Goal: Complete application form: Complete application form

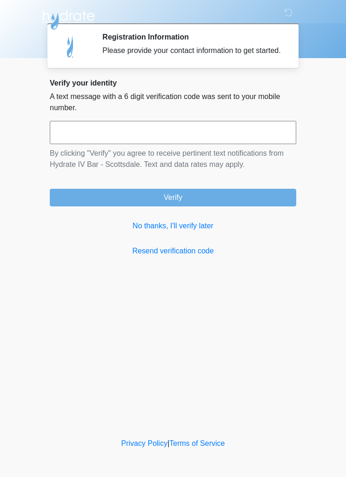
click at [194, 232] on link "No thanks, I'll verify later" at bounding box center [173, 225] width 246 height 11
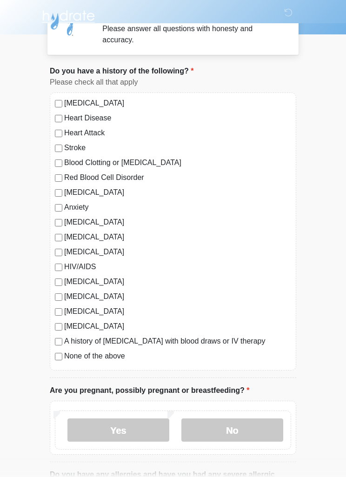
scroll to position [24, 0]
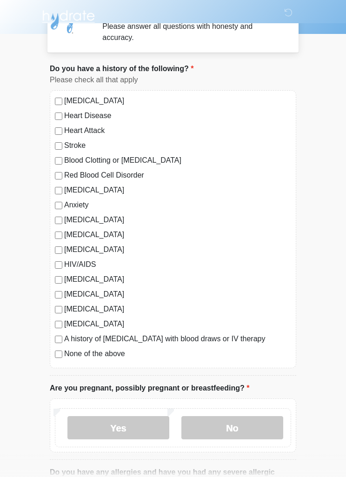
click at [104, 357] on label "None of the above" at bounding box center [177, 353] width 227 height 11
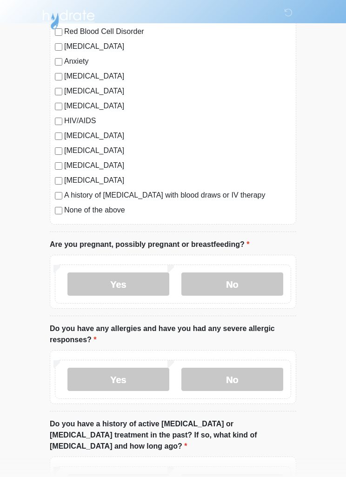
click at [249, 290] on label "No" at bounding box center [232, 284] width 102 height 23
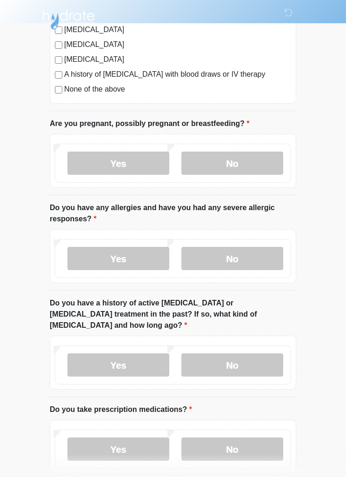
scroll to position [296, 0]
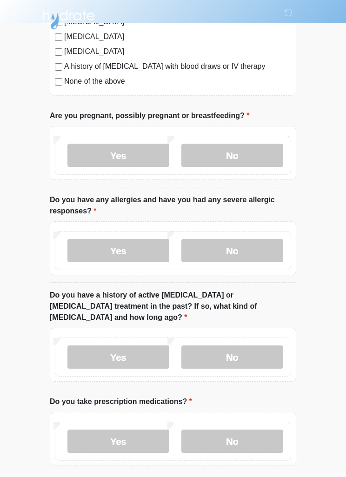
click at [131, 252] on label "Yes" at bounding box center [118, 250] width 102 height 23
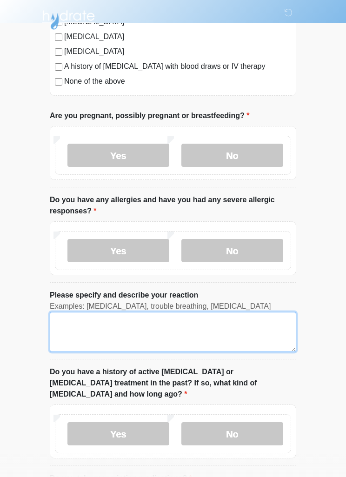
click at [192, 332] on textarea "Please specify and describe your reaction" at bounding box center [173, 332] width 246 height 40
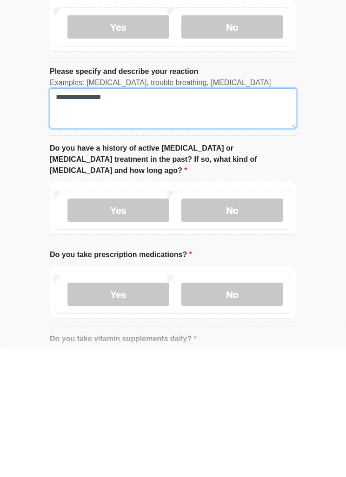
scroll to position [403, 0]
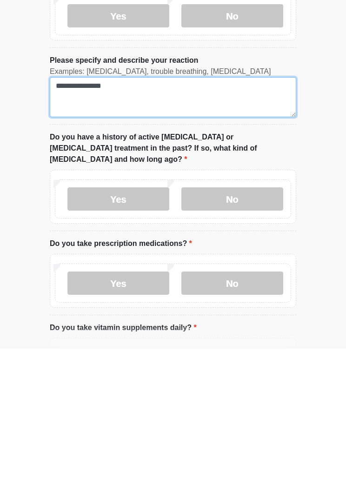
type textarea "**********"
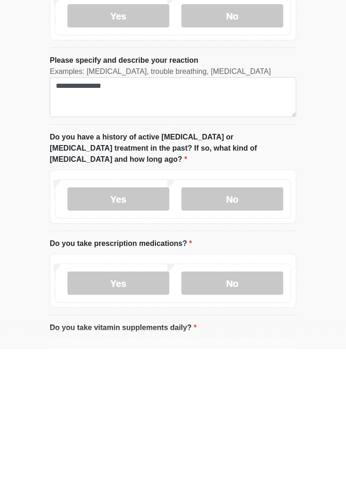
click at [263, 316] on label "No" at bounding box center [232, 327] width 102 height 23
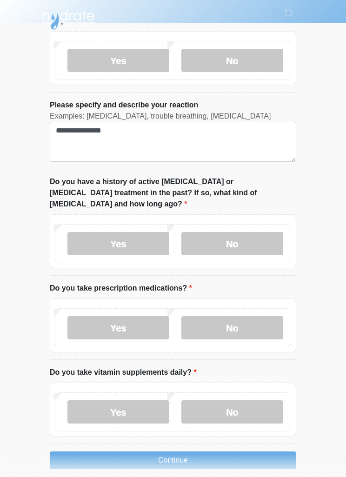
click at [133, 316] on label "Yes" at bounding box center [118, 327] width 102 height 23
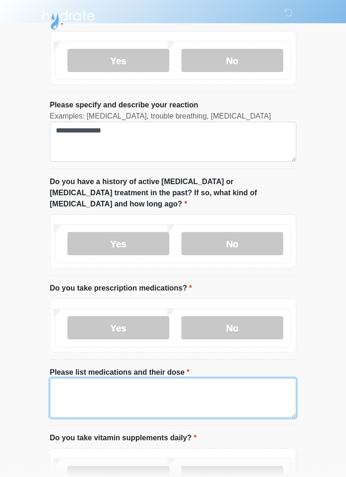
click at [199, 378] on textarea "Please list medications and their dose" at bounding box center [173, 398] width 246 height 40
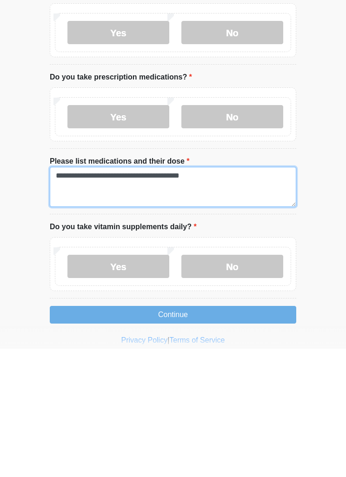
scroll to position [582, 0]
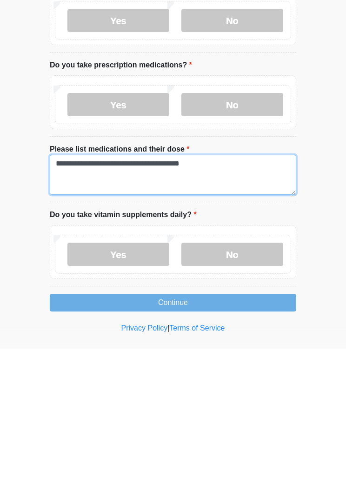
type textarea "**********"
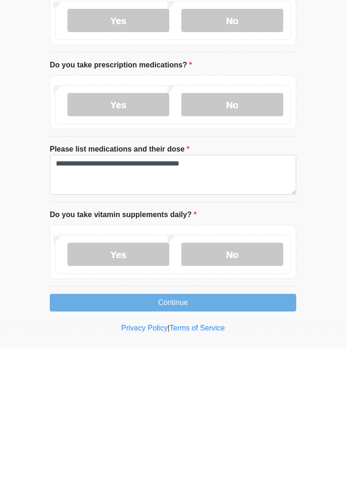
click at [127, 371] on label "Yes" at bounding box center [118, 382] width 102 height 23
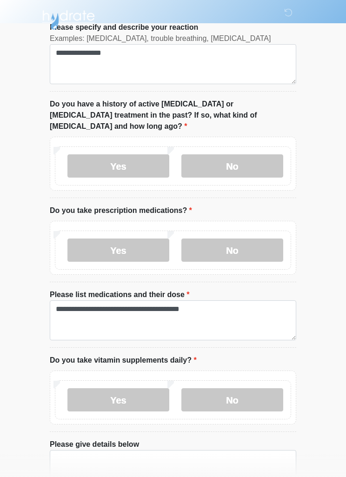
scroll to position [617, 0]
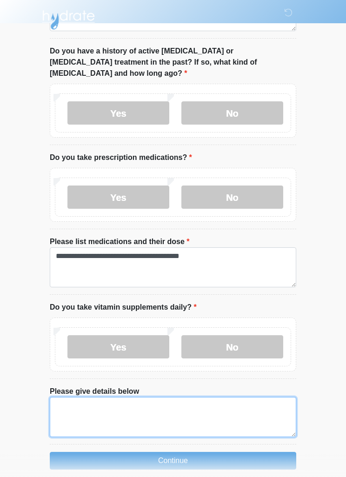
click at [139, 404] on textarea "Please give details below" at bounding box center [173, 417] width 246 height 40
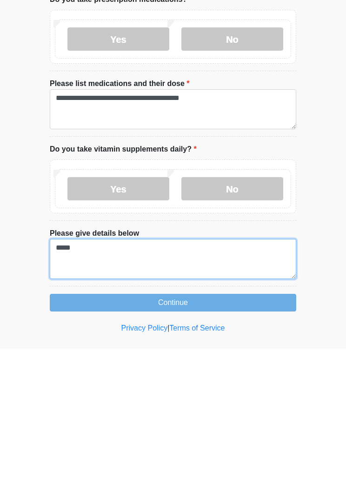
type textarea "*****"
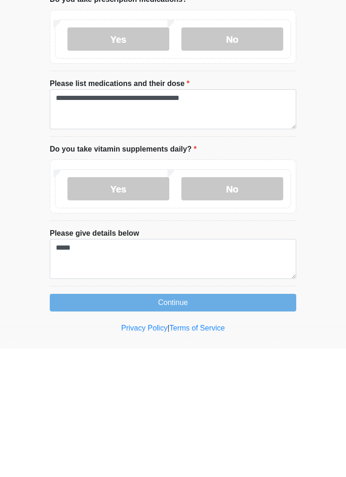
click at [264, 422] on button "Continue" at bounding box center [173, 431] width 246 height 18
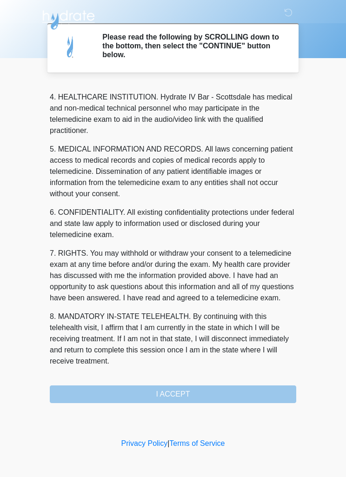
scroll to position [259, 0]
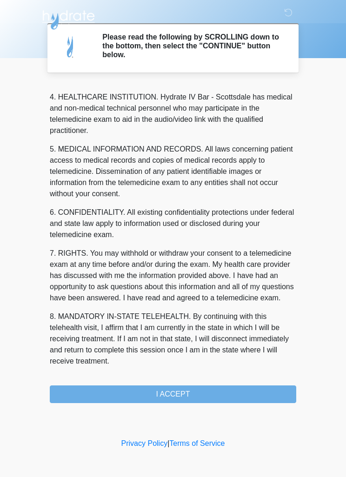
click at [225, 382] on div "1. PURPOSE. The purpose of this form is to obtain your consent for a telemedici…" at bounding box center [173, 243] width 246 height 320
click at [230, 400] on button "I ACCEPT" at bounding box center [173, 394] width 246 height 18
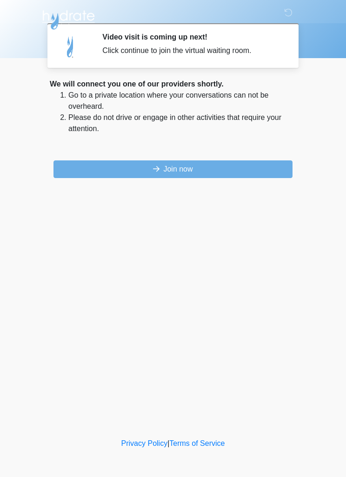
click at [222, 170] on button "Join now" at bounding box center [172, 169] width 239 height 18
